Goal: Task Accomplishment & Management: Manage account settings

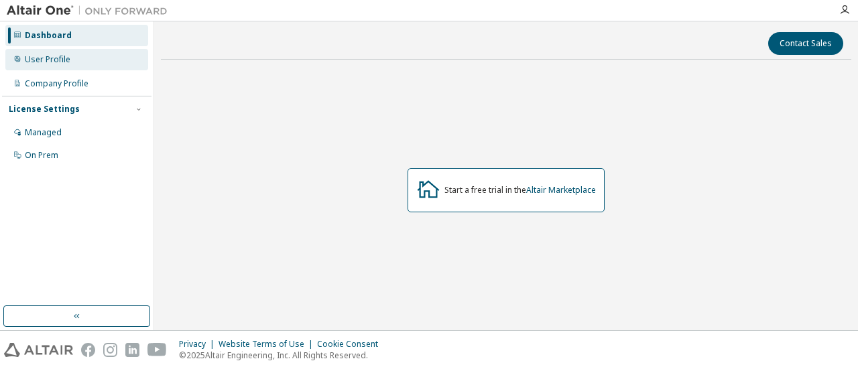
click at [47, 60] on div "User Profile" at bounding box center [48, 59] width 46 height 11
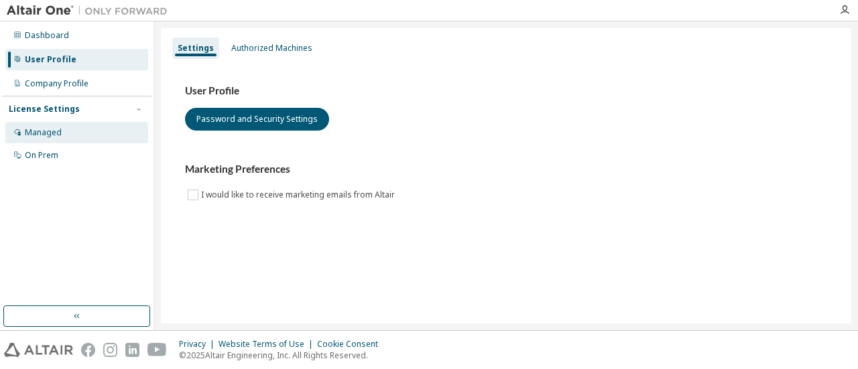
click at [43, 128] on div "Managed" at bounding box center [43, 132] width 37 height 11
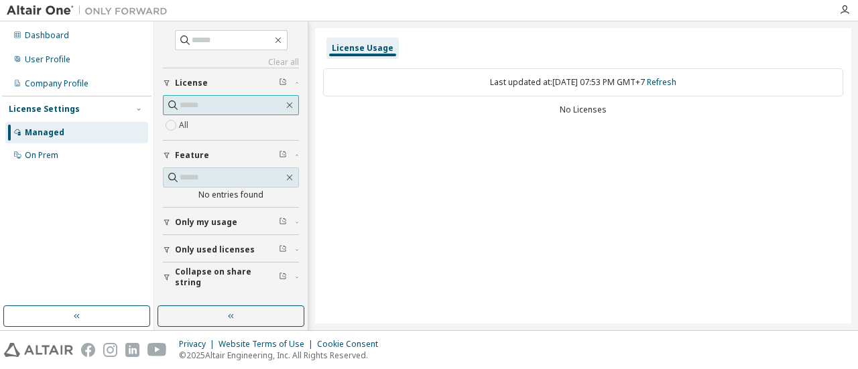
click at [217, 105] on input "text" at bounding box center [232, 105] width 104 height 13
paste input "**********"
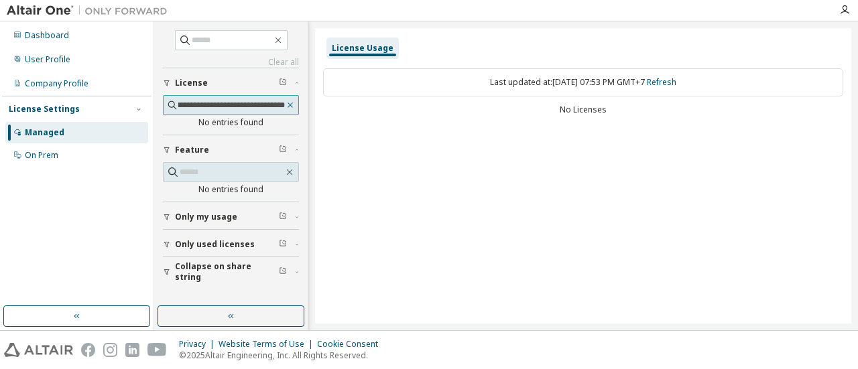
type input "**********"
click at [290, 105] on icon "button" at bounding box center [290, 105] width 9 height 11
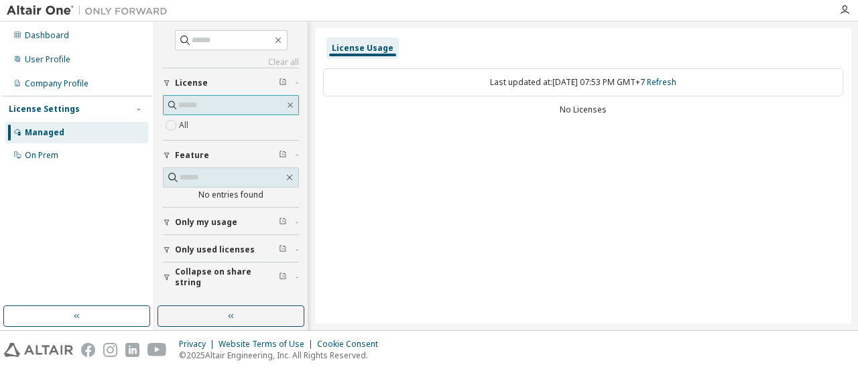
click at [204, 102] on input "text" at bounding box center [231, 105] width 107 height 13
paste input "**********"
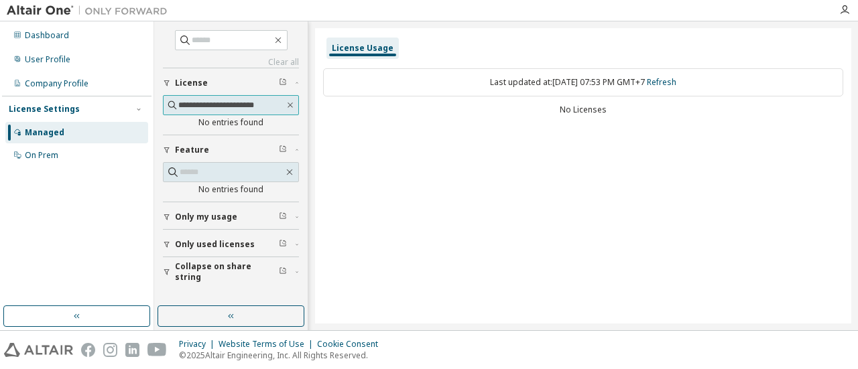
type input "**********"
click at [168, 148] on icon "button" at bounding box center [166, 151] width 5 height 6
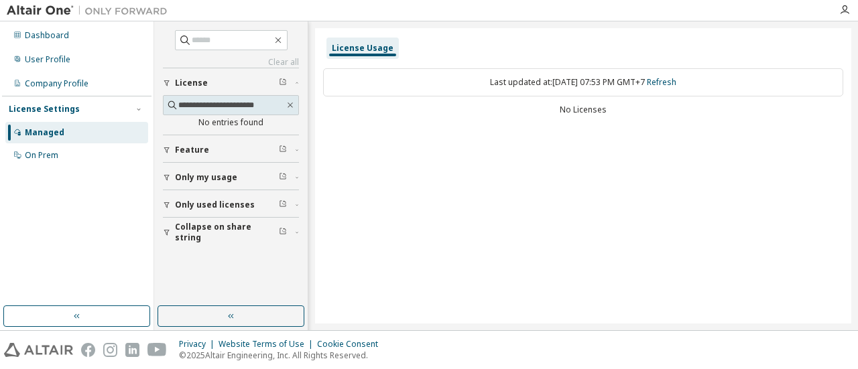
click at [357, 44] on div "License Usage" at bounding box center [363, 48] width 62 height 11
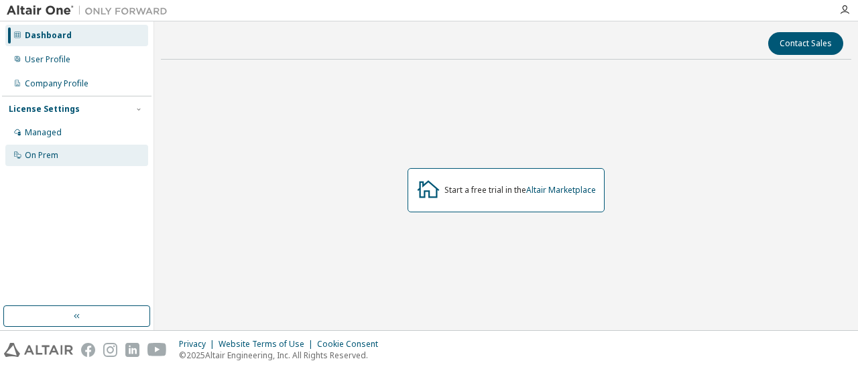
click at [42, 152] on div "On Prem" at bounding box center [42, 155] width 34 height 11
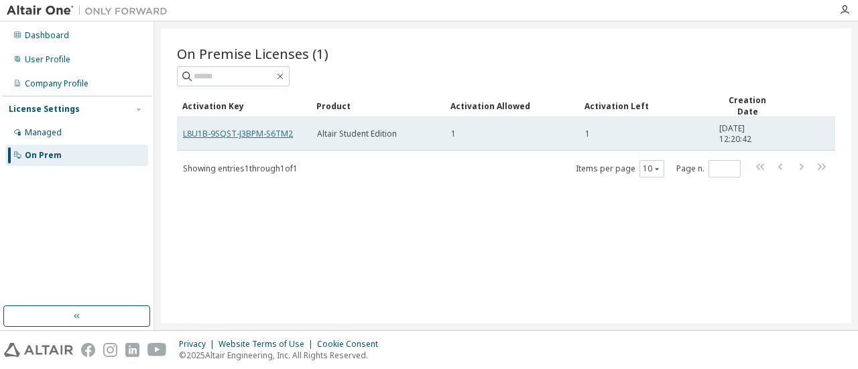
click at [224, 136] on link "L8U1B-9SQST-J3BPM-S6TM2" at bounding box center [238, 133] width 110 height 11
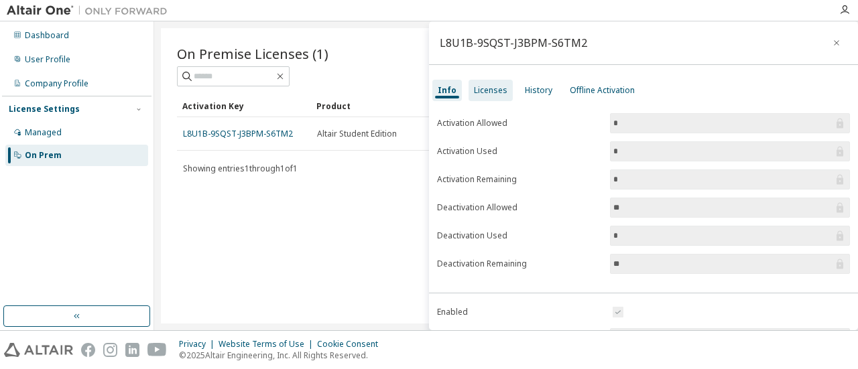
click at [483, 93] on div "Licenses" at bounding box center [491, 90] width 34 height 11
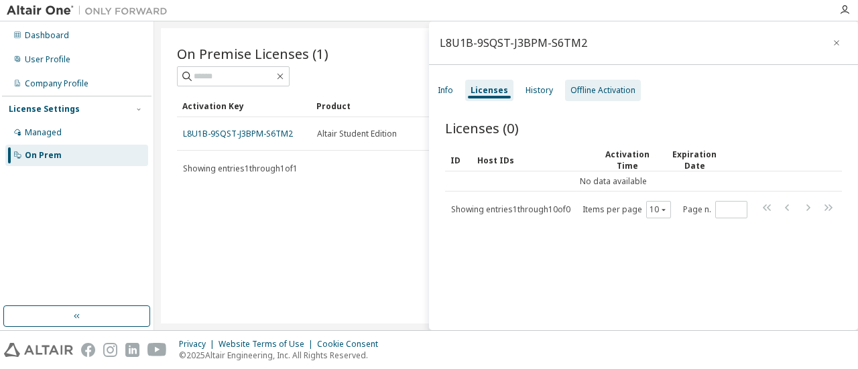
click at [583, 92] on div "Offline Activation" at bounding box center [603, 90] width 65 height 11
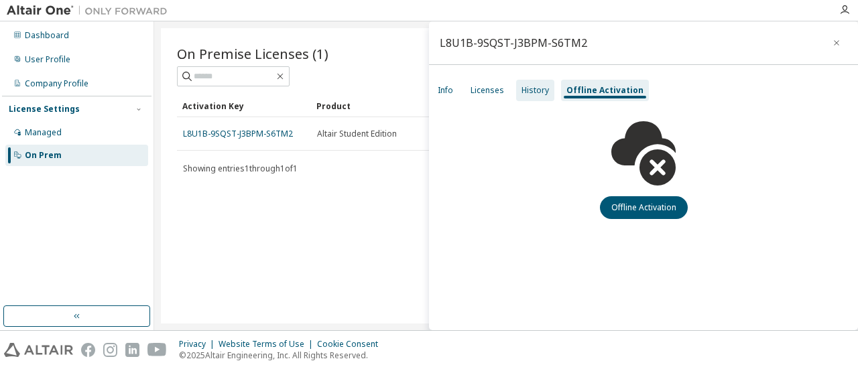
click at [537, 90] on div "History" at bounding box center [535, 90] width 27 height 11
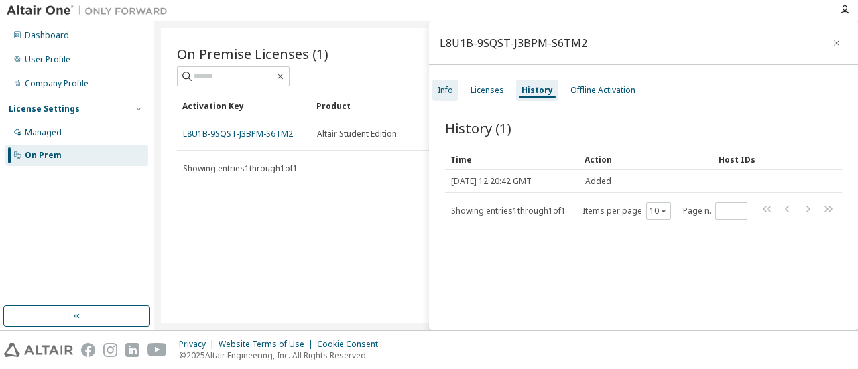
click at [446, 89] on div "Info" at bounding box center [445, 90] width 15 height 11
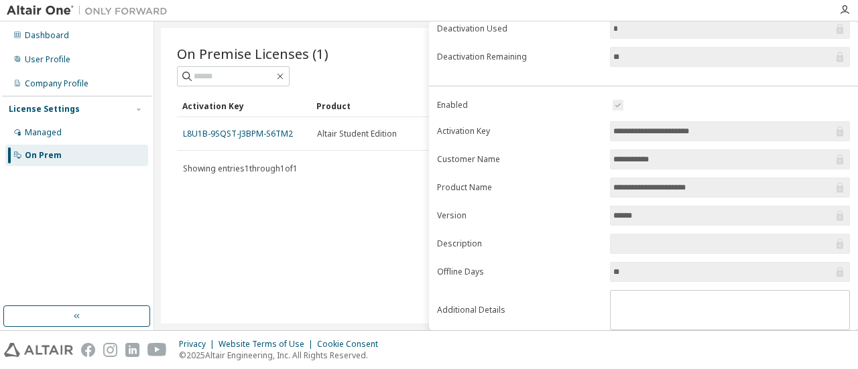
scroll to position [242, 0]
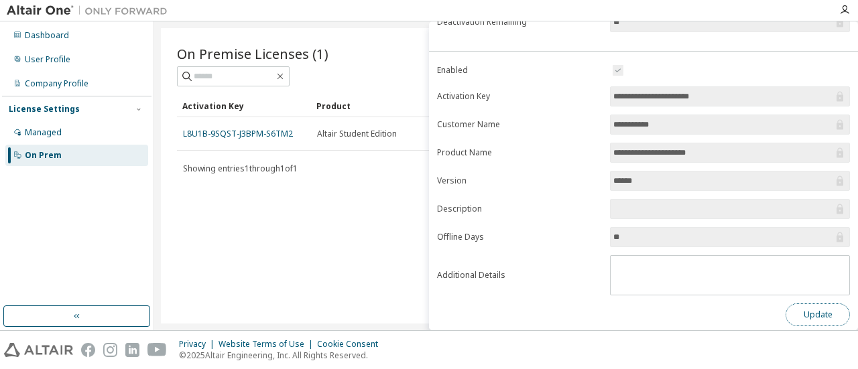
click at [805, 306] on button "Update" at bounding box center [818, 315] width 64 height 23
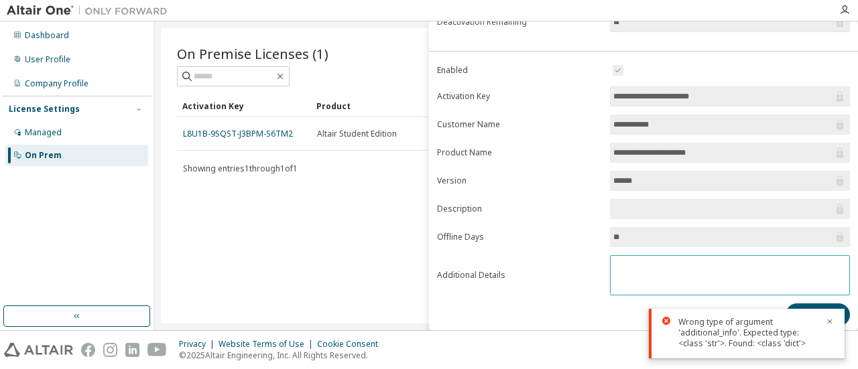
click at [731, 282] on textarea at bounding box center [730, 273] width 239 height 35
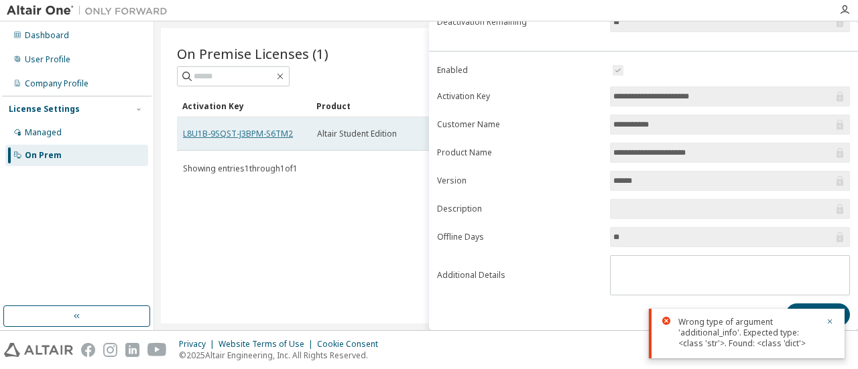
click at [245, 132] on link "L8U1B-9SQST-J3BPM-S6TM2" at bounding box center [238, 133] width 110 height 11
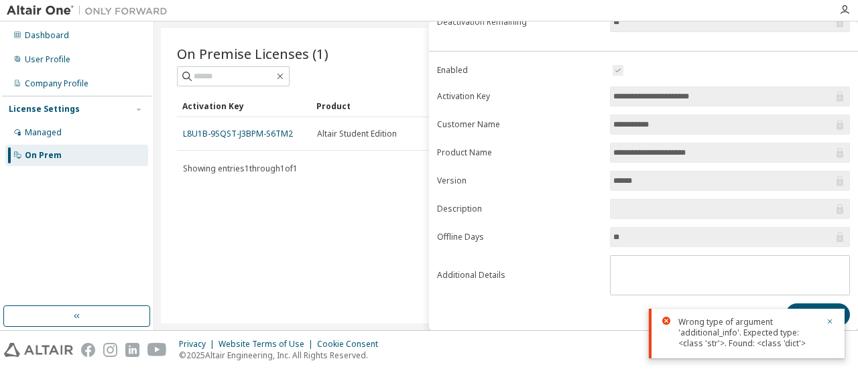
click at [666, 323] on icon at bounding box center [666, 321] width 8 height 8
click at [665, 321] on icon at bounding box center [666, 321] width 8 height 8
click at [828, 320] on icon "button" at bounding box center [830, 322] width 8 height 8
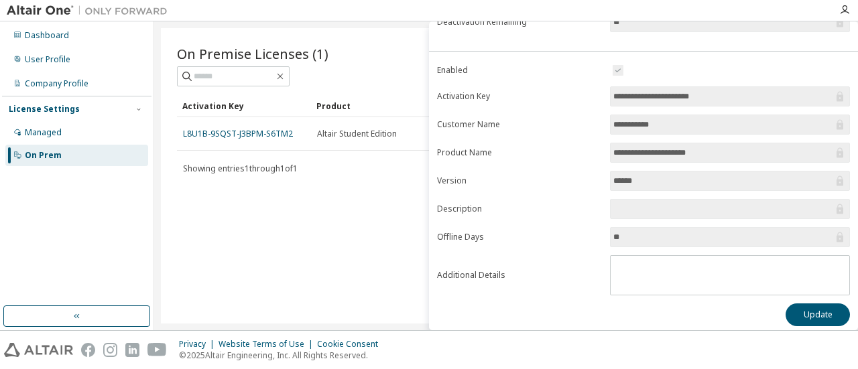
click at [373, 253] on div "On Premise Licenses (1) Clear Load Save Save As Field Operator Value Select fil…" at bounding box center [506, 176] width 691 height 296
click at [42, 131] on div "Managed" at bounding box center [43, 132] width 37 height 11
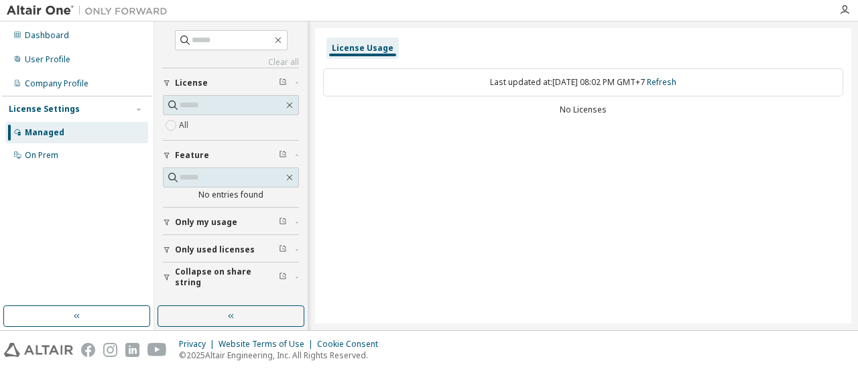
click at [180, 82] on span "License" at bounding box center [191, 83] width 33 height 11
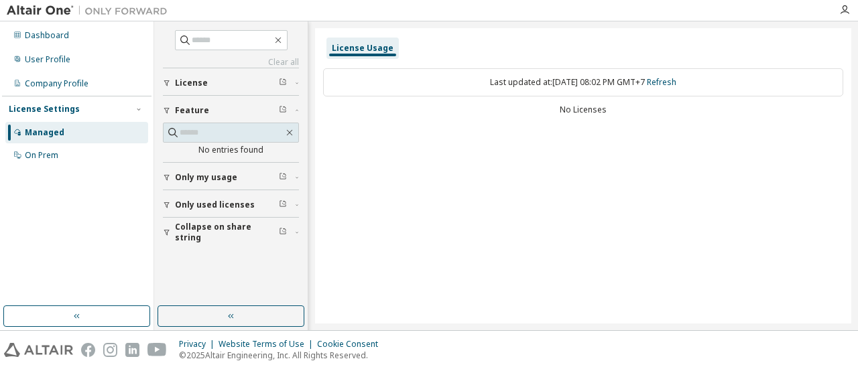
click at [287, 81] on div "License" at bounding box center [235, 83] width 120 height 11
